Goal: Check status: Check status

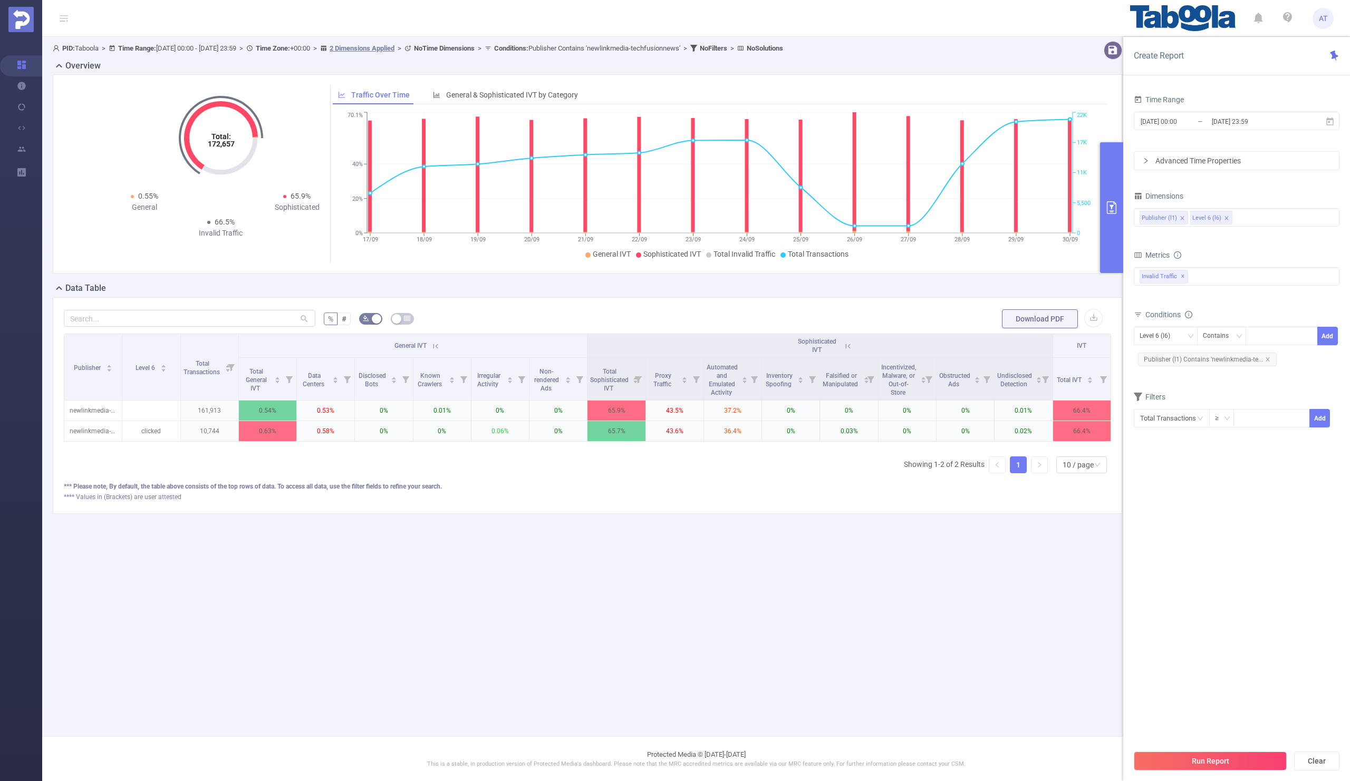
scroll to position [0, 2]
click at [1190, 122] on input "[DATE] 00:00" at bounding box center [1181, 121] width 85 height 14
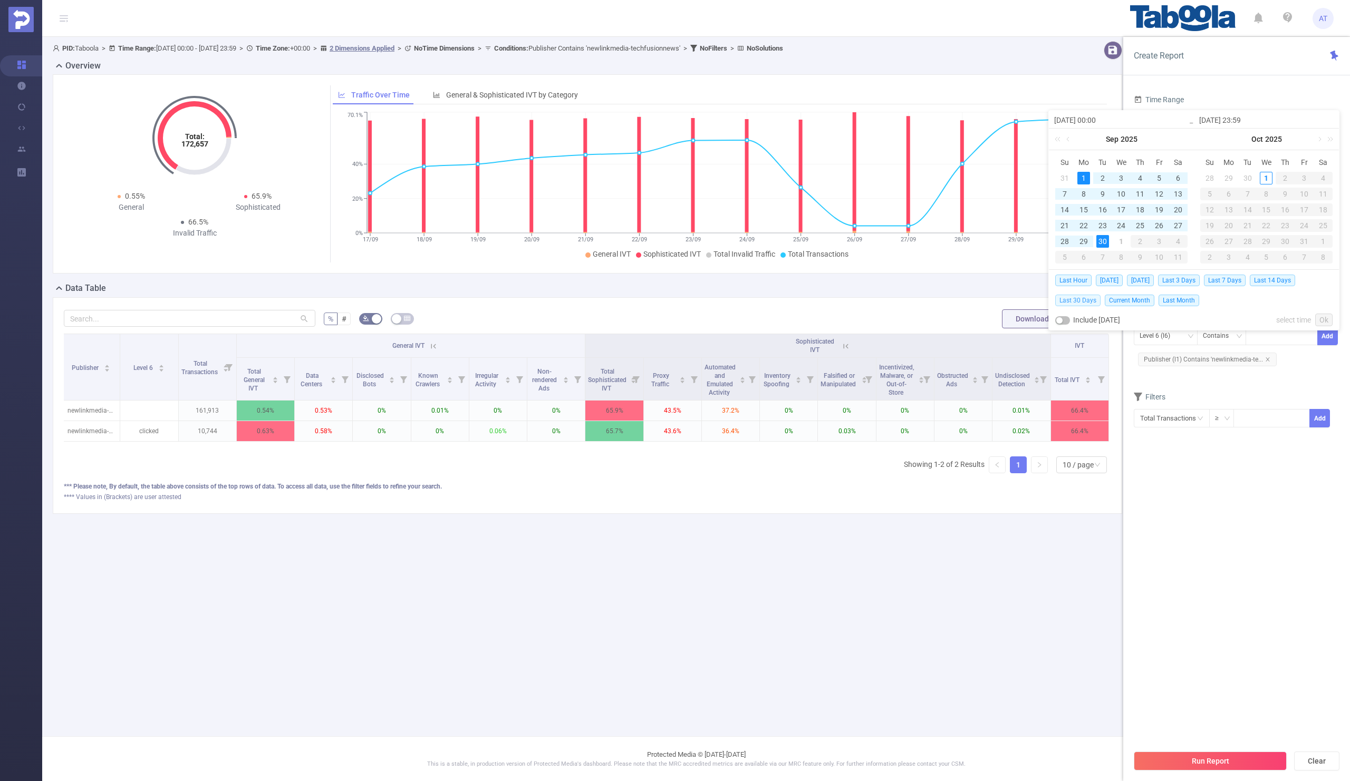
click at [1083, 297] on span "Last 30 Days" at bounding box center [1077, 301] width 45 height 12
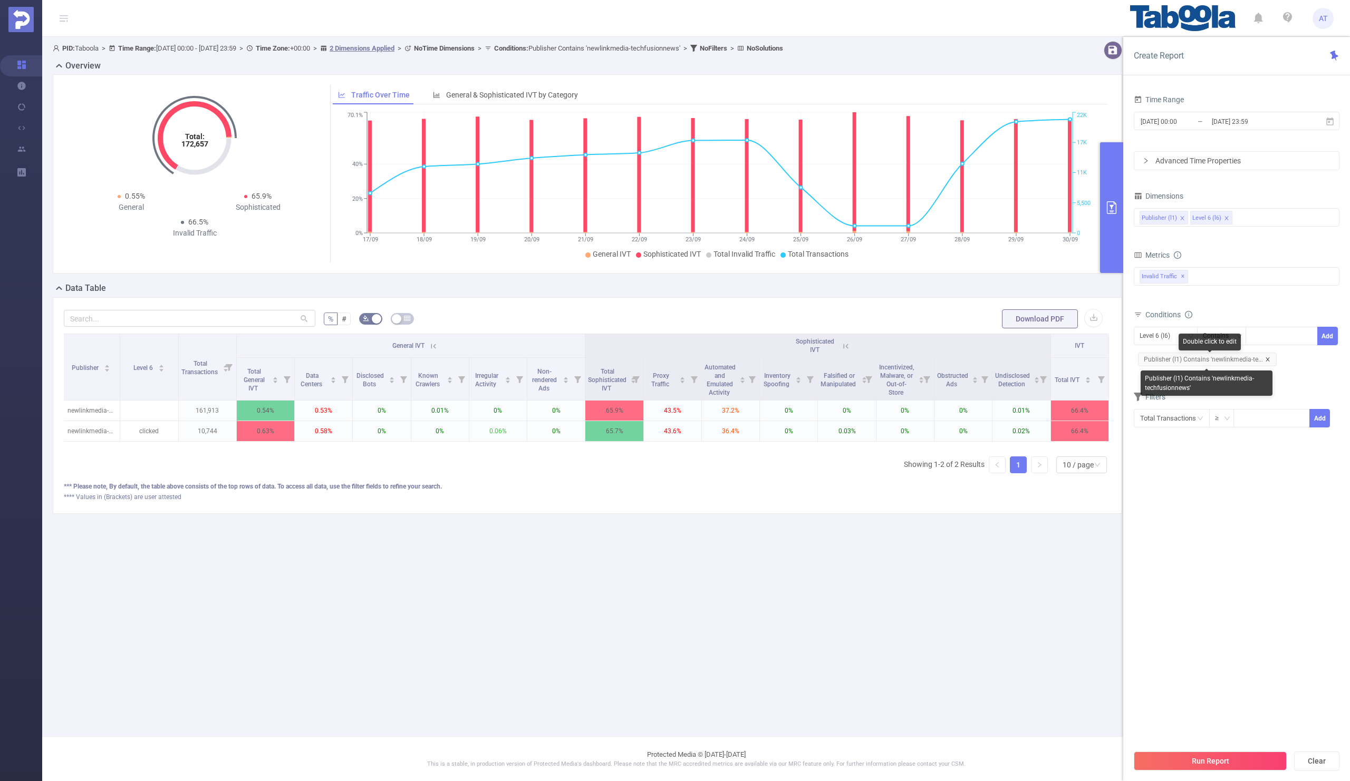
click at [1267, 358] on icon "icon: close" at bounding box center [1267, 359] width 5 height 5
click at [1172, 327] on div "Level 6 (l6) Contains Add" at bounding box center [1236, 340] width 206 height 30
click at [1159, 338] on div "Level 6 (l6)" at bounding box center [1158, 335] width 38 height 17
click at [1154, 353] on li "Publisher (l1)" at bounding box center [1165, 359] width 64 height 17
click at [1269, 334] on div at bounding box center [1281, 335] width 61 height 17
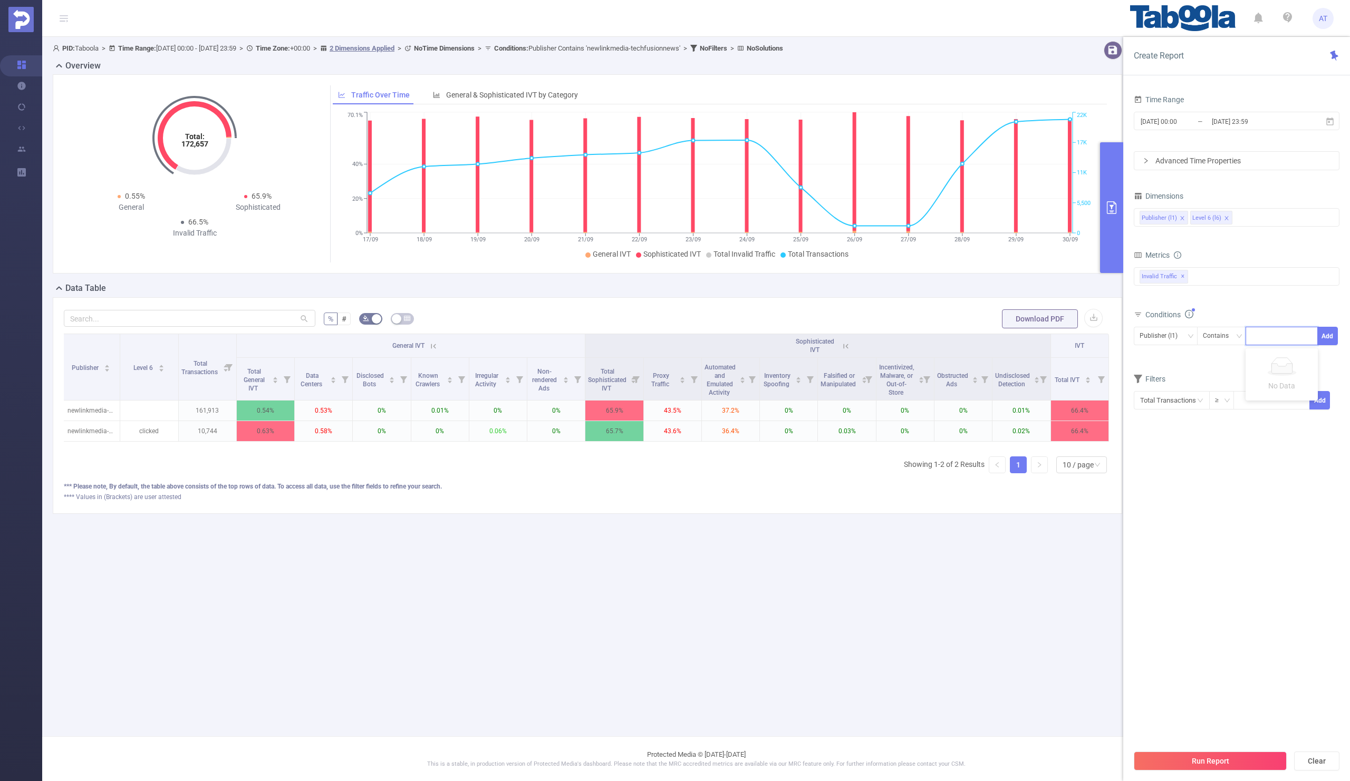
paste input "conservativeinstitute-conservativenewsjournal"
type input "conservativeinstitute-conservativenewsjournal"
click at [1322, 335] on button "Add" at bounding box center [1327, 336] width 21 height 18
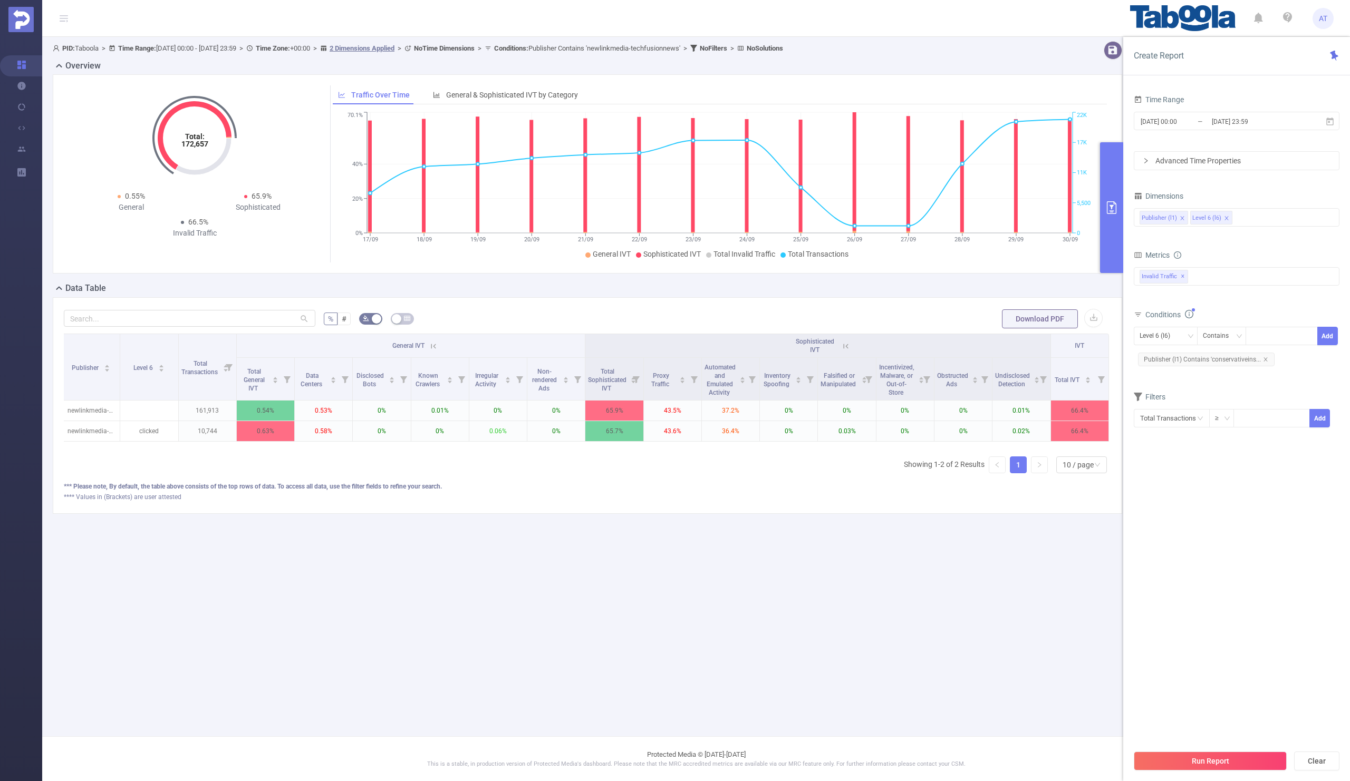
click at [1264, 392] on div "Filters" at bounding box center [1236, 398] width 206 height 17
click at [1207, 119] on input "[DATE] 00:00" at bounding box center [1181, 121] width 85 height 14
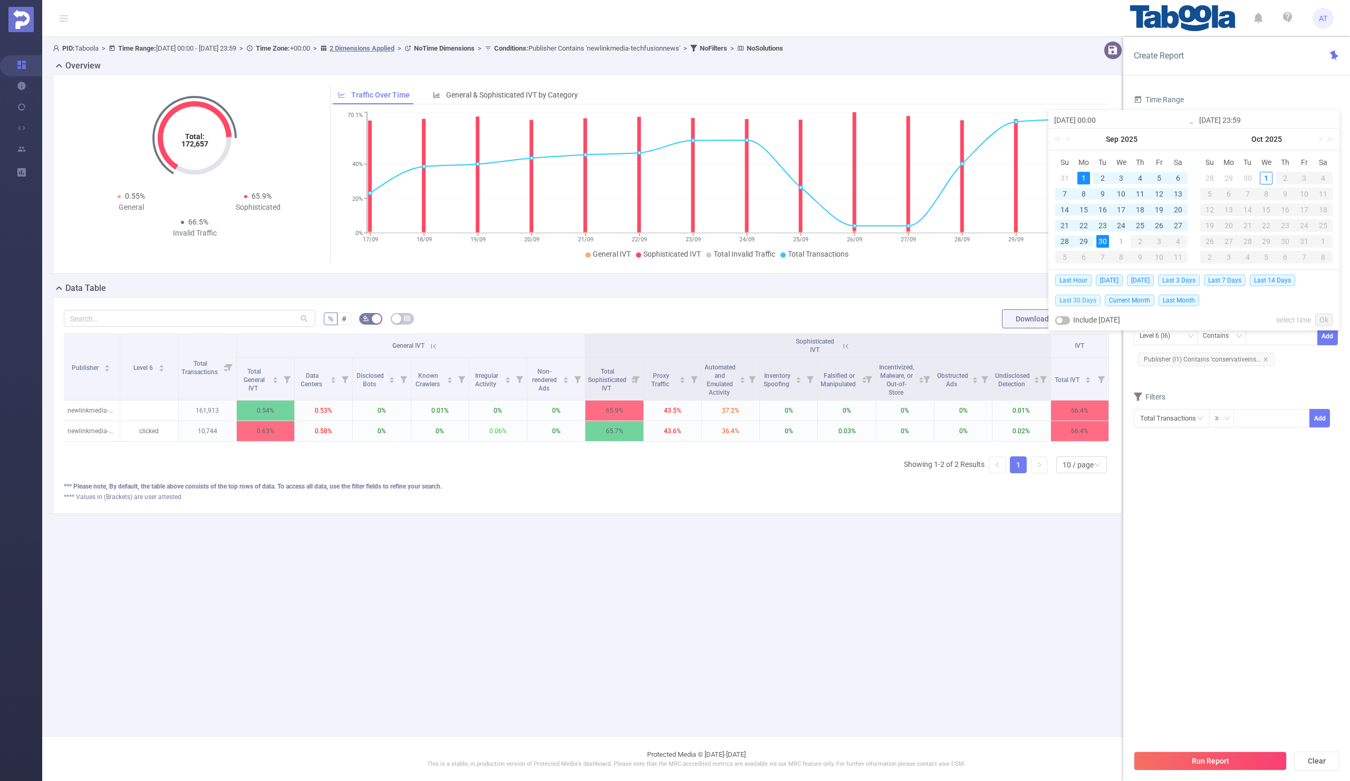
click at [1076, 299] on span "Last 30 Days" at bounding box center [1077, 301] width 45 height 12
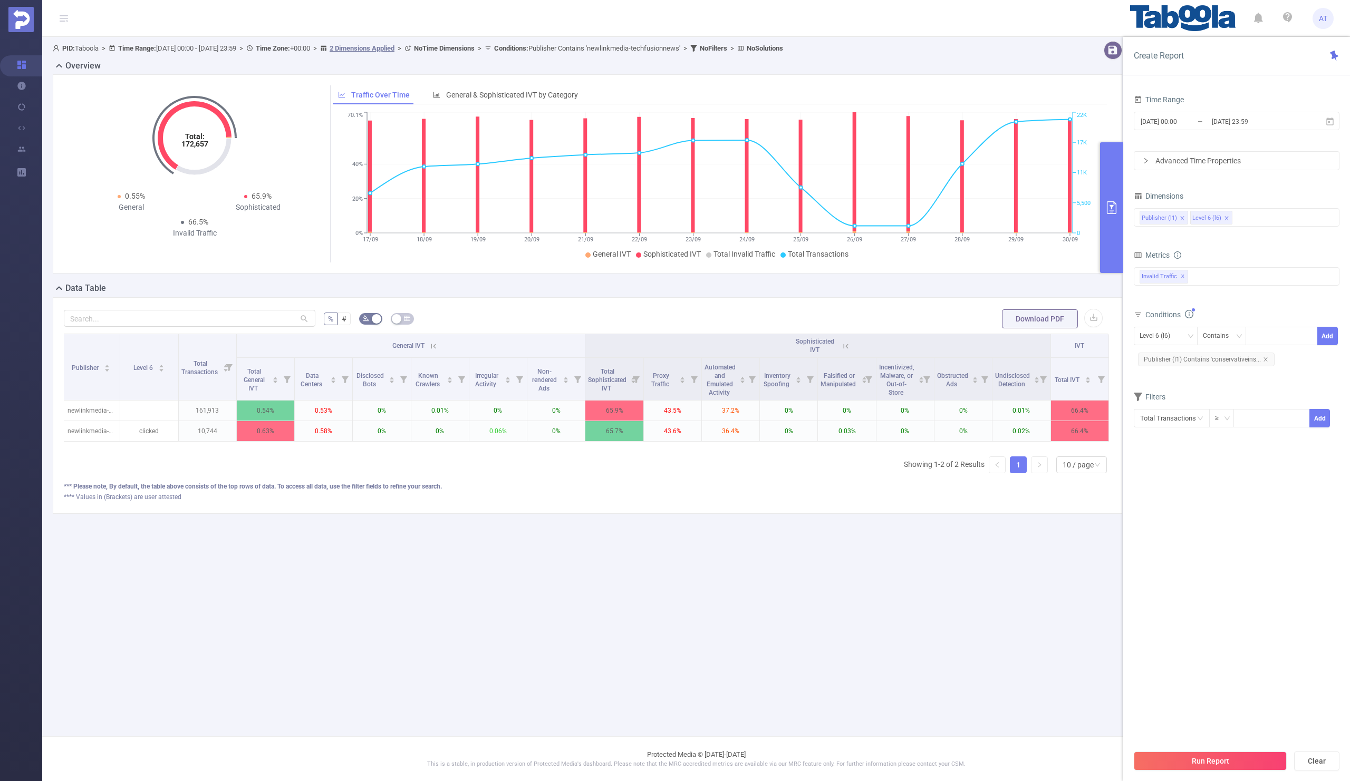
click at [1171, 528] on section "Time Range [DATE] 00:00 _ [DATE] 23:59 Advanced Time Properties Dimensions Publ…" at bounding box center [1236, 418] width 206 height 652
click at [1180, 761] on button "Run Report" at bounding box center [1209, 761] width 153 height 19
